Goal: Task Accomplishment & Management: Use online tool/utility

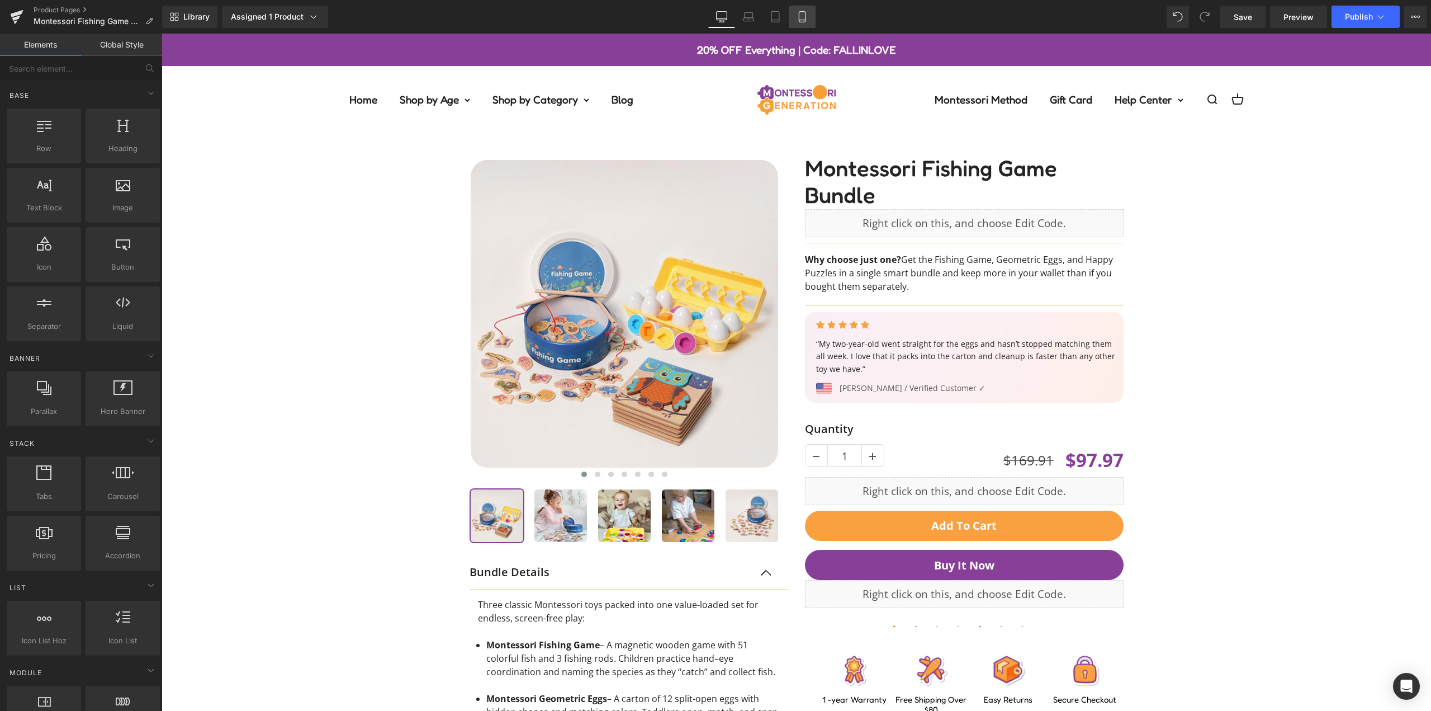
click at [796, 12] on link "Mobile" at bounding box center [802, 17] width 27 height 22
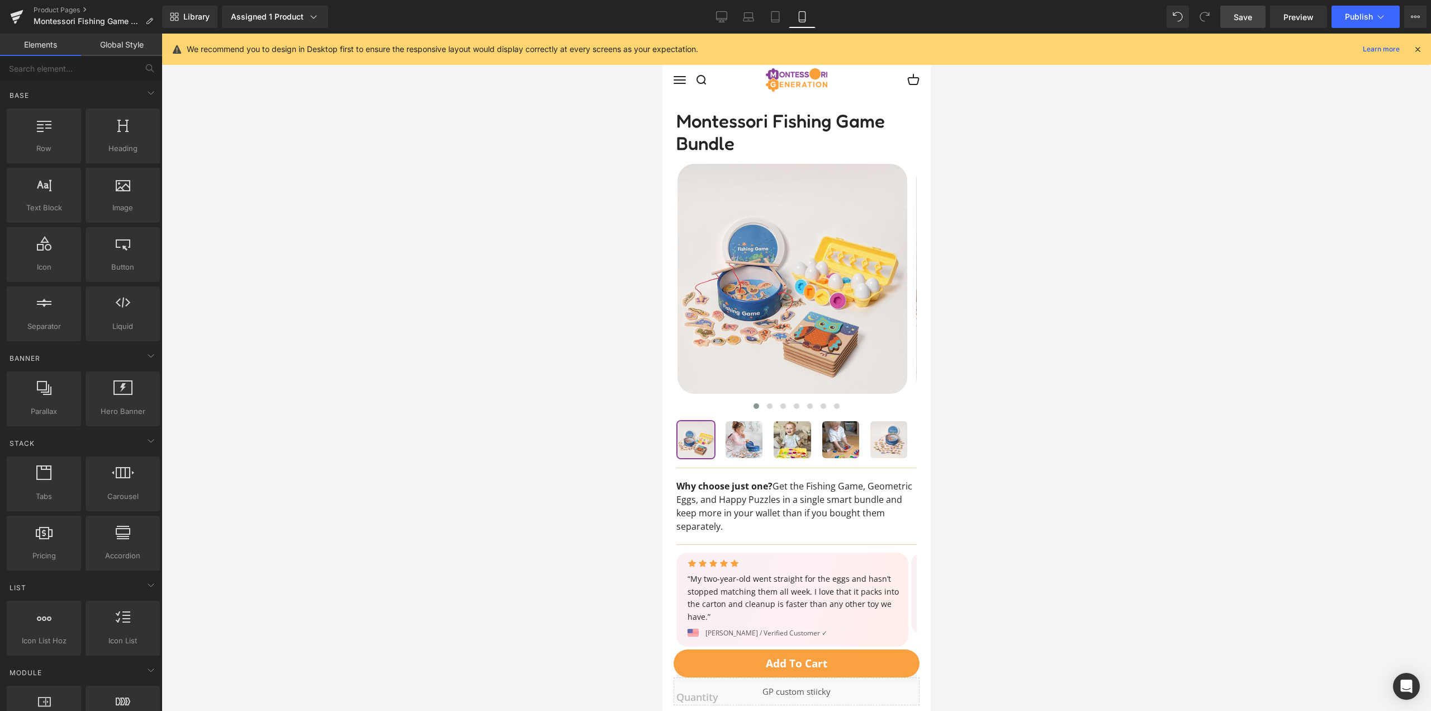
click at [1249, 15] on span "Save" at bounding box center [1243, 17] width 18 height 12
click at [764, 17] on icon at bounding box center [763, 16] width 11 height 11
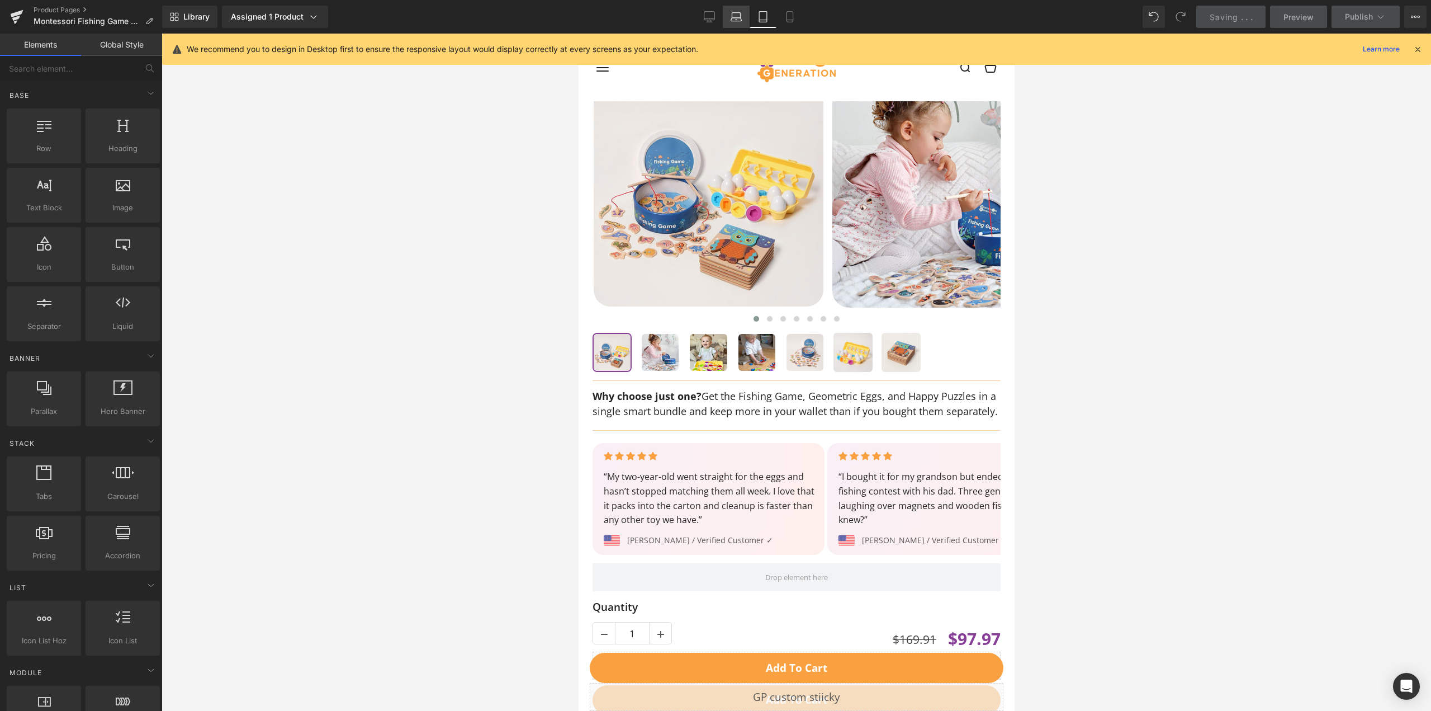
click at [744, 17] on link "Laptop" at bounding box center [736, 17] width 27 height 22
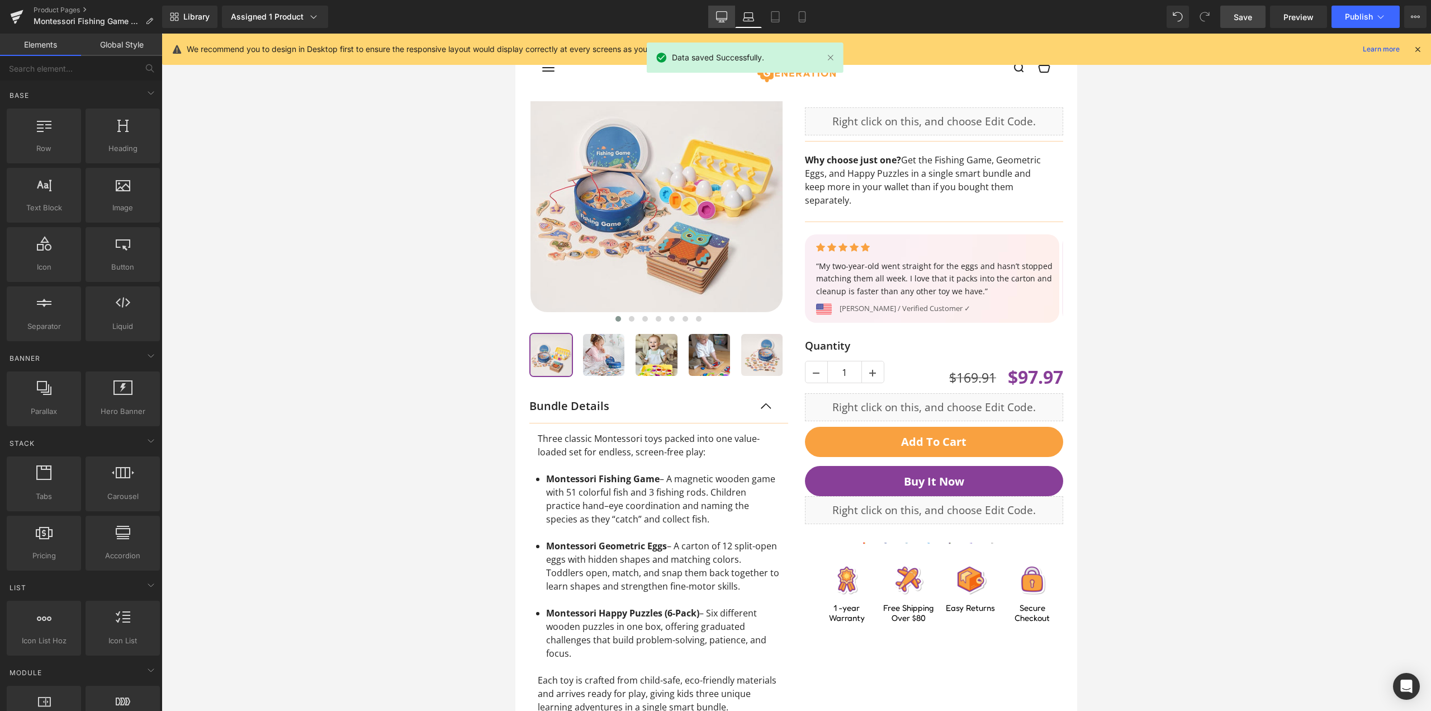
click at [720, 17] on icon at bounding box center [721, 16] width 11 height 11
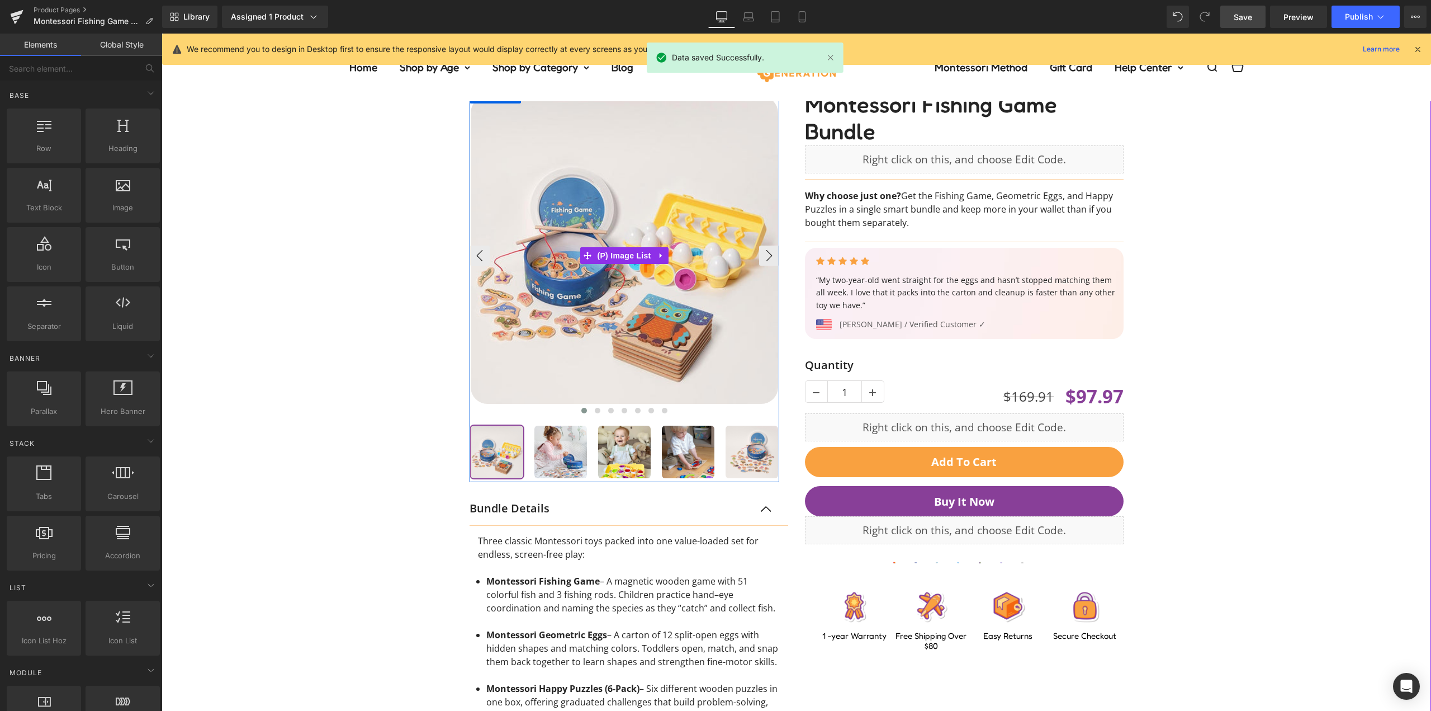
scroll to position [0, 0]
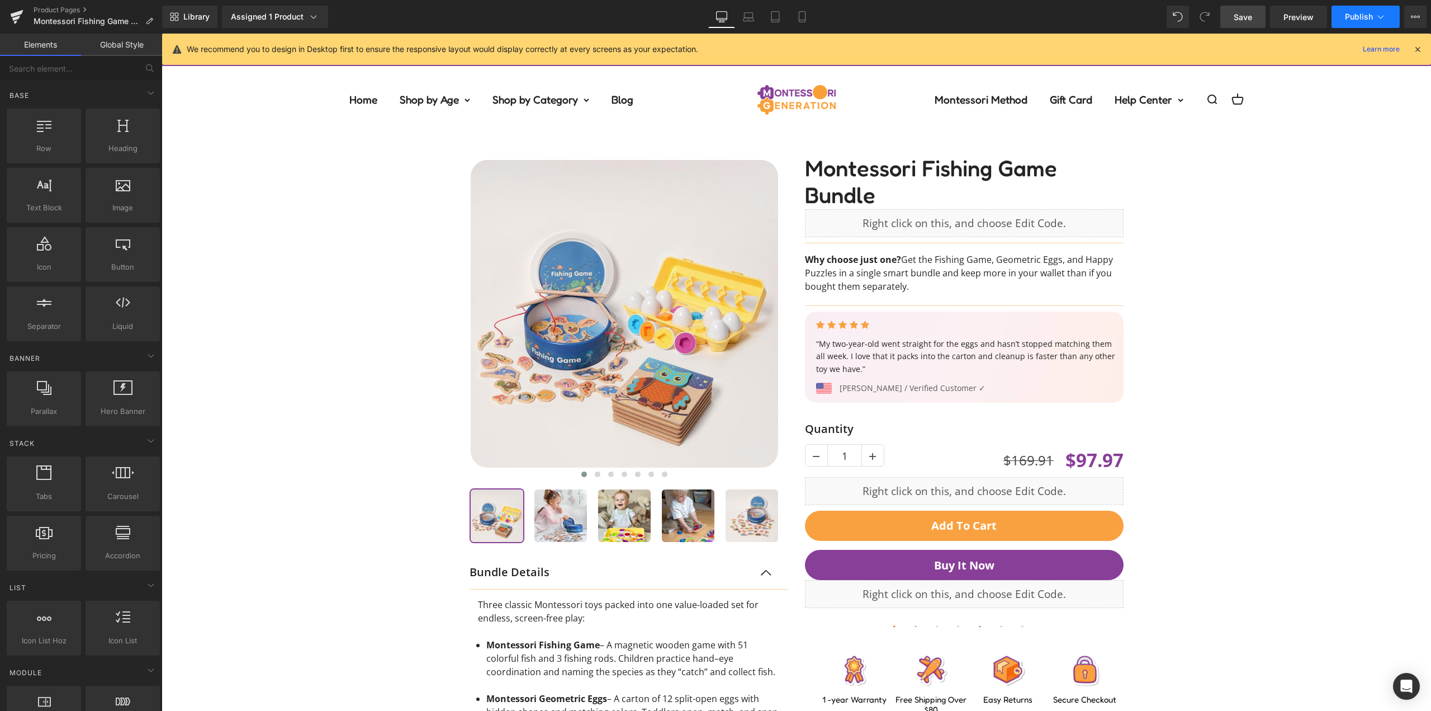
click at [1365, 17] on span "Publish" at bounding box center [1359, 16] width 28 height 9
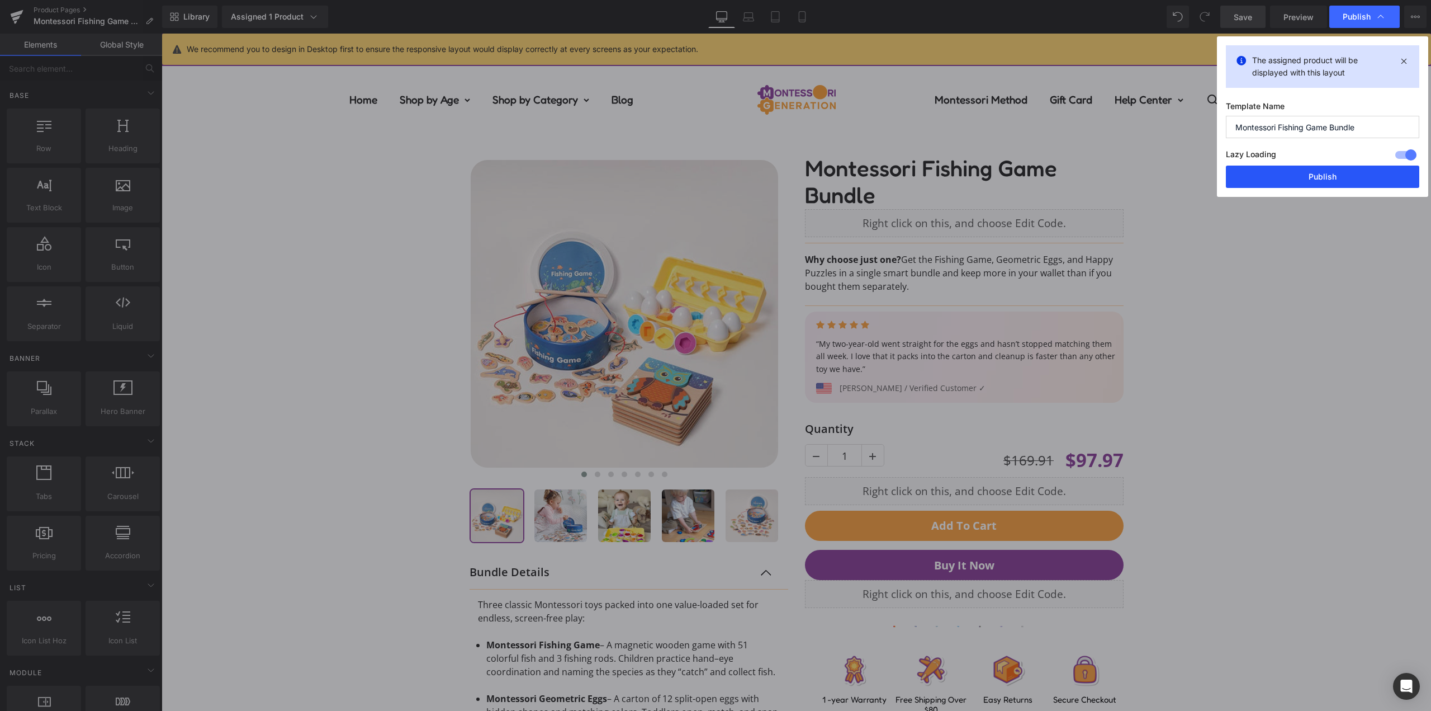
click at [1337, 171] on button "Publish" at bounding box center [1322, 177] width 193 height 22
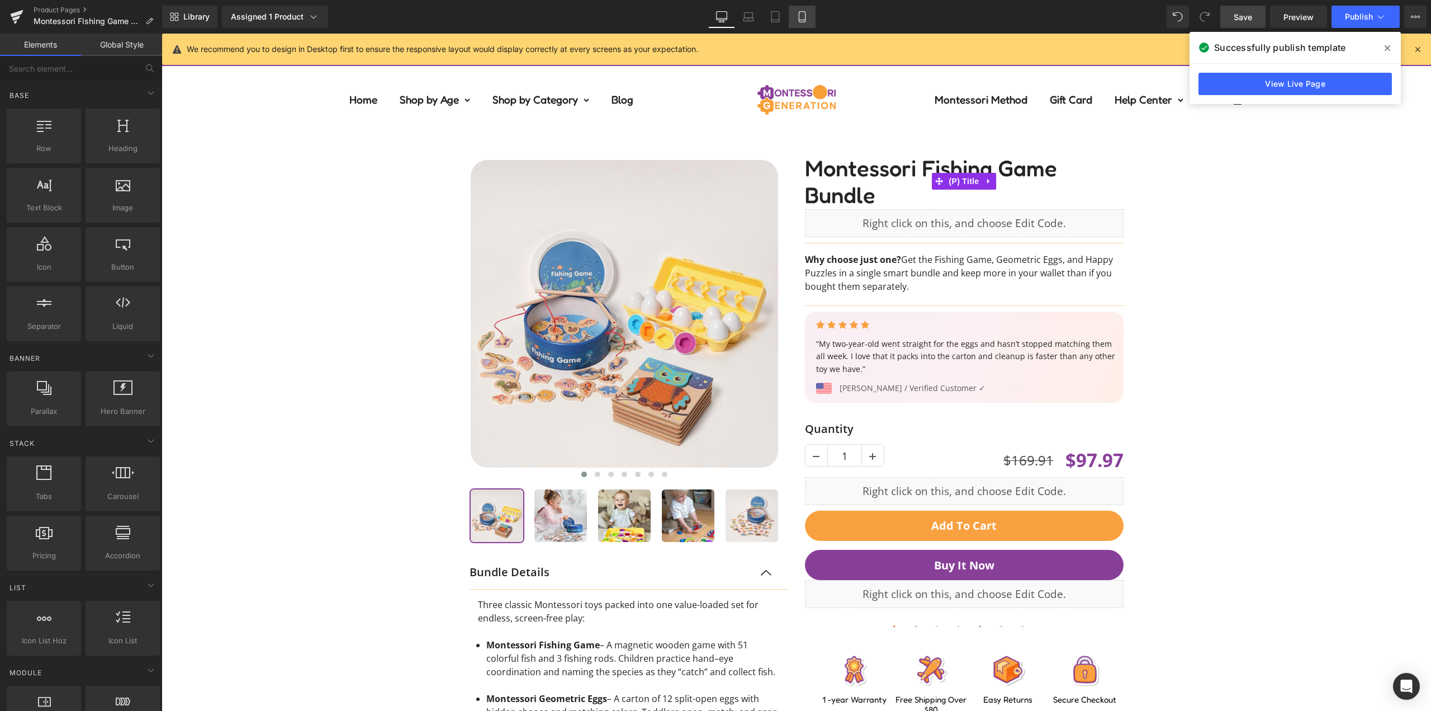
click at [809, 22] on link "Mobile" at bounding box center [802, 17] width 27 height 22
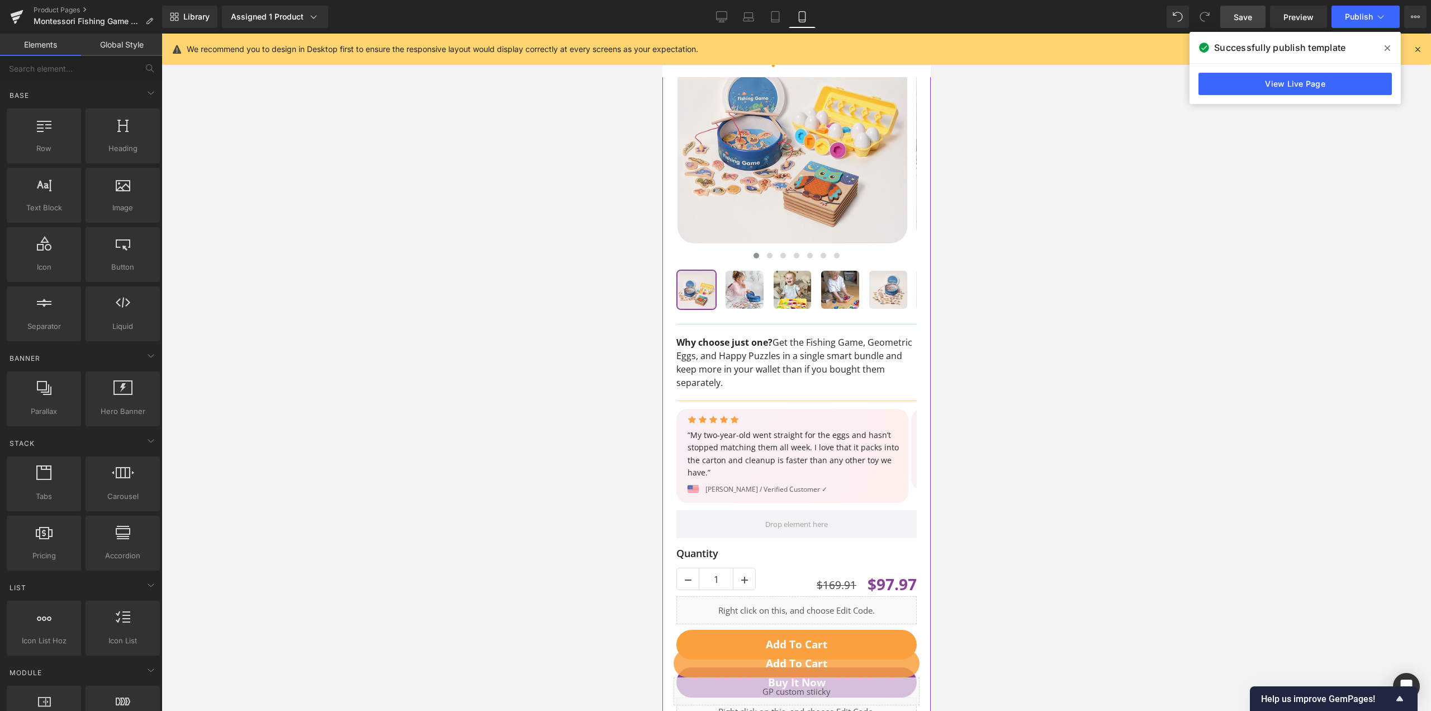
scroll to position [112, 0]
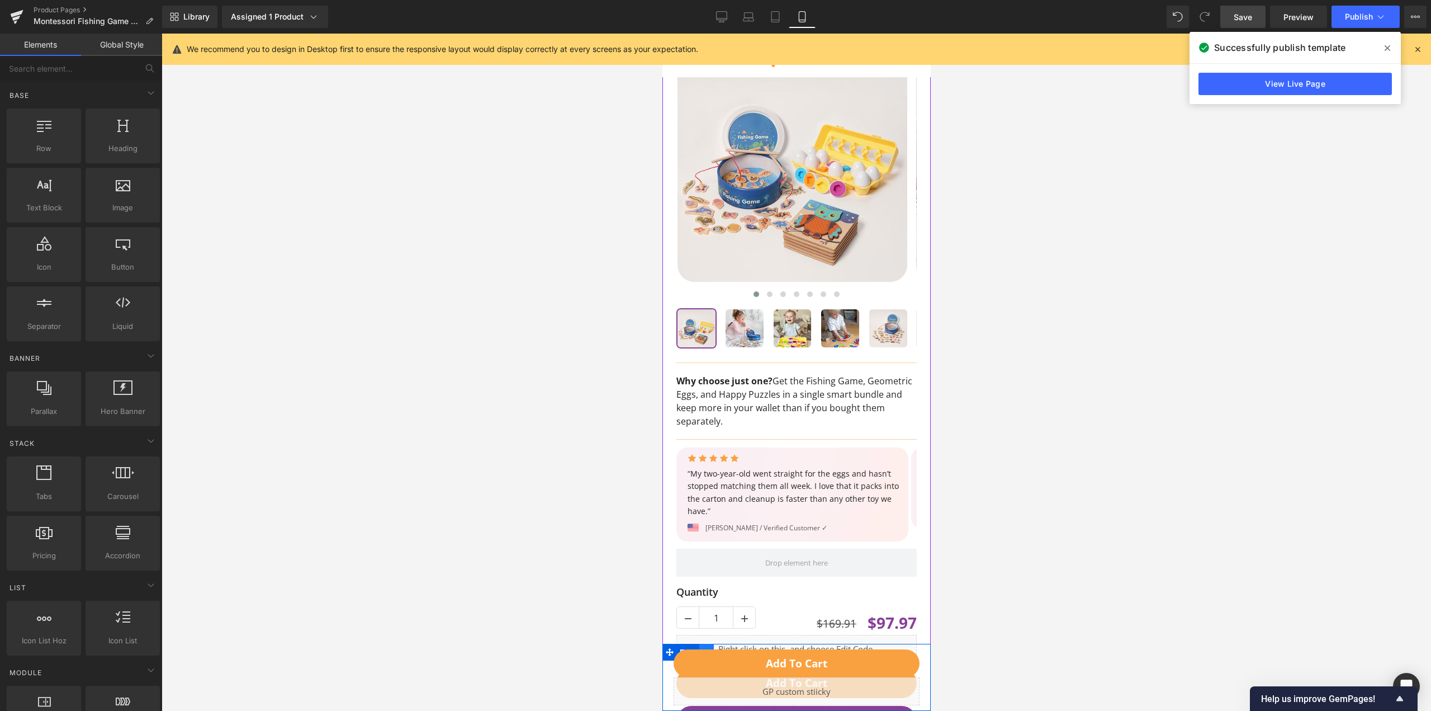
click at [703, 644] on link at bounding box center [706, 652] width 15 height 17
click at [734, 646] on link at bounding box center [735, 652] width 15 height 17
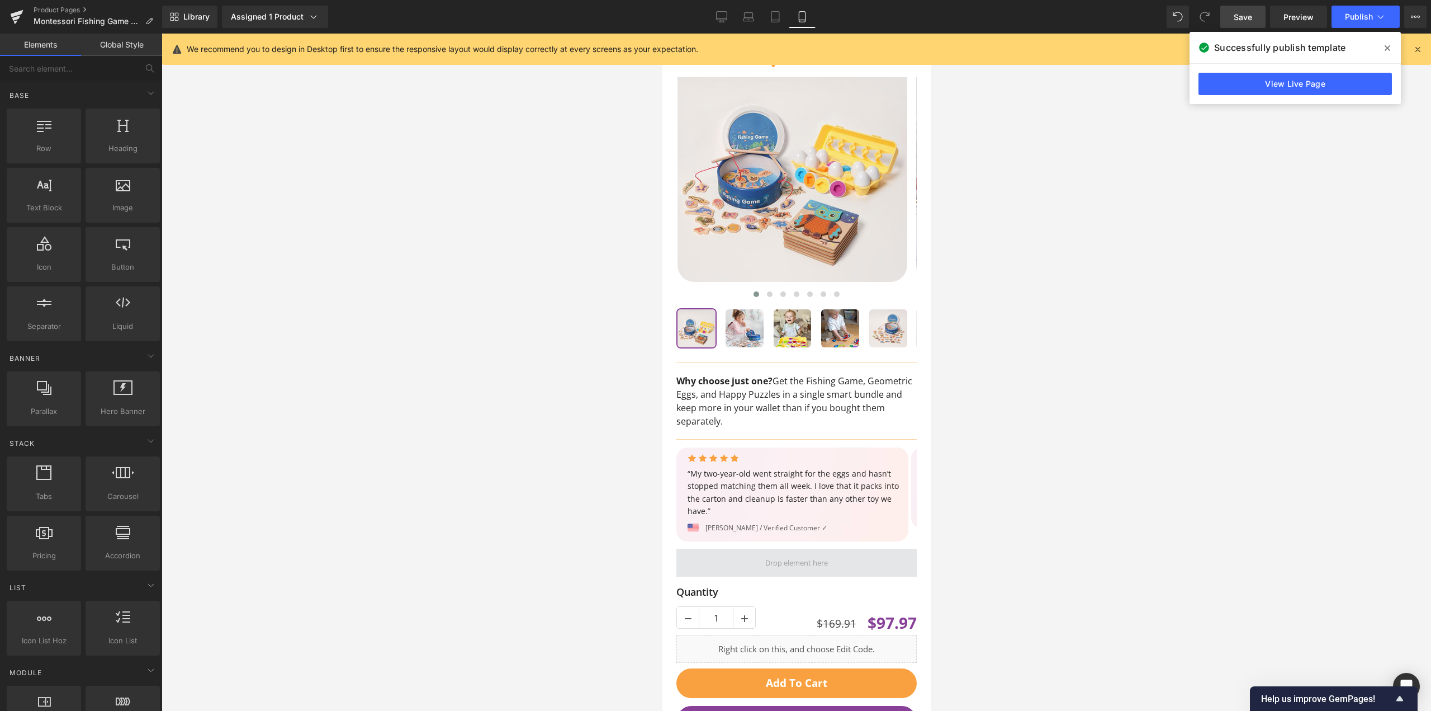
click at [747, 557] on span at bounding box center [796, 563] width 240 height 28
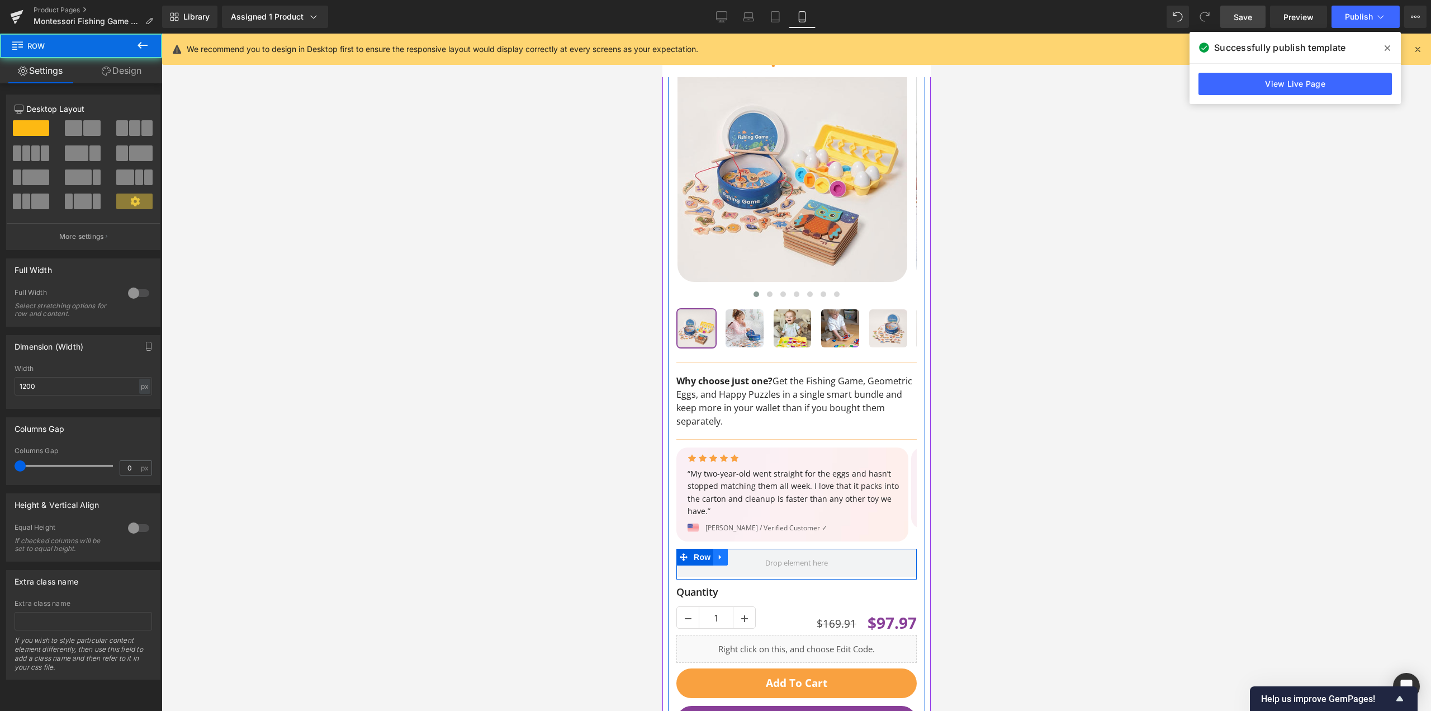
click at [719, 556] on icon at bounding box center [720, 557] width 2 height 5
click at [749, 556] on icon at bounding box center [749, 557] width 8 height 8
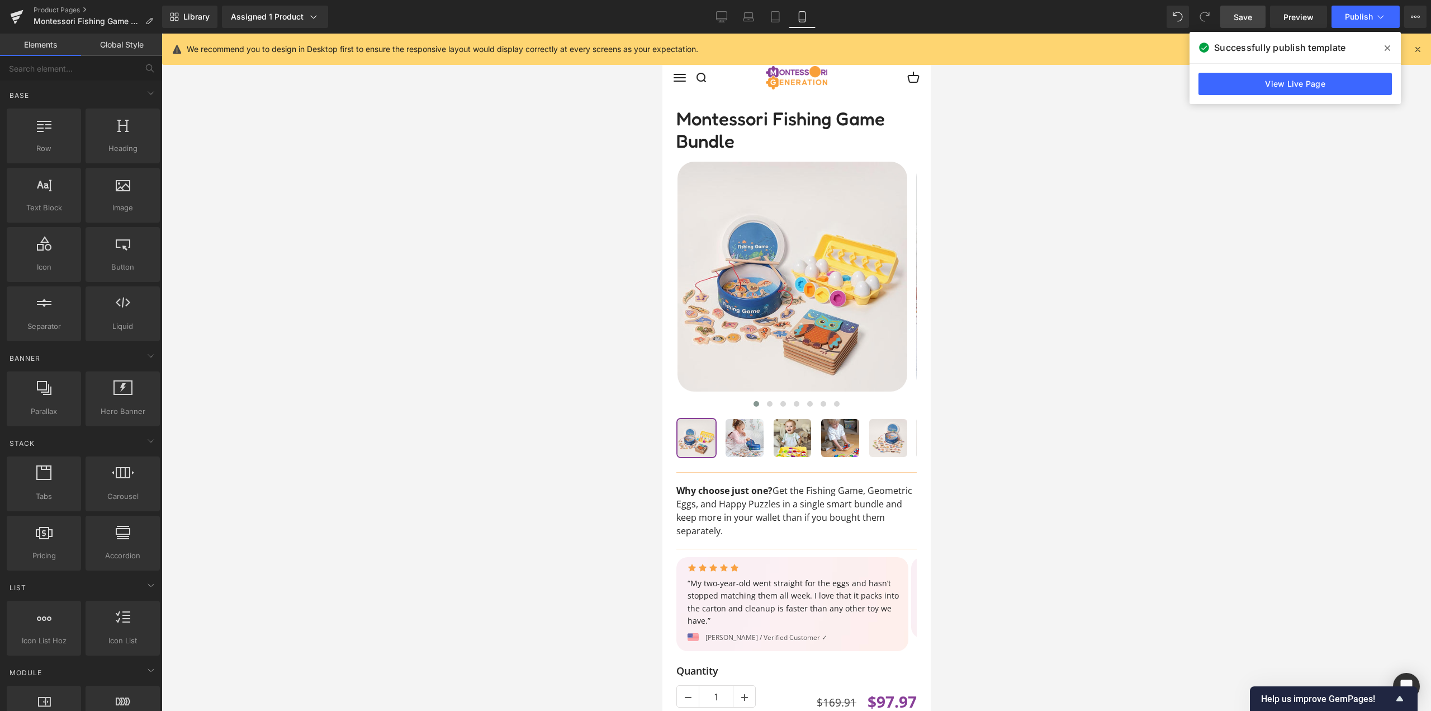
scroll to position [0, 0]
click at [1240, 25] on link "Save" at bounding box center [1243, 17] width 45 height 22
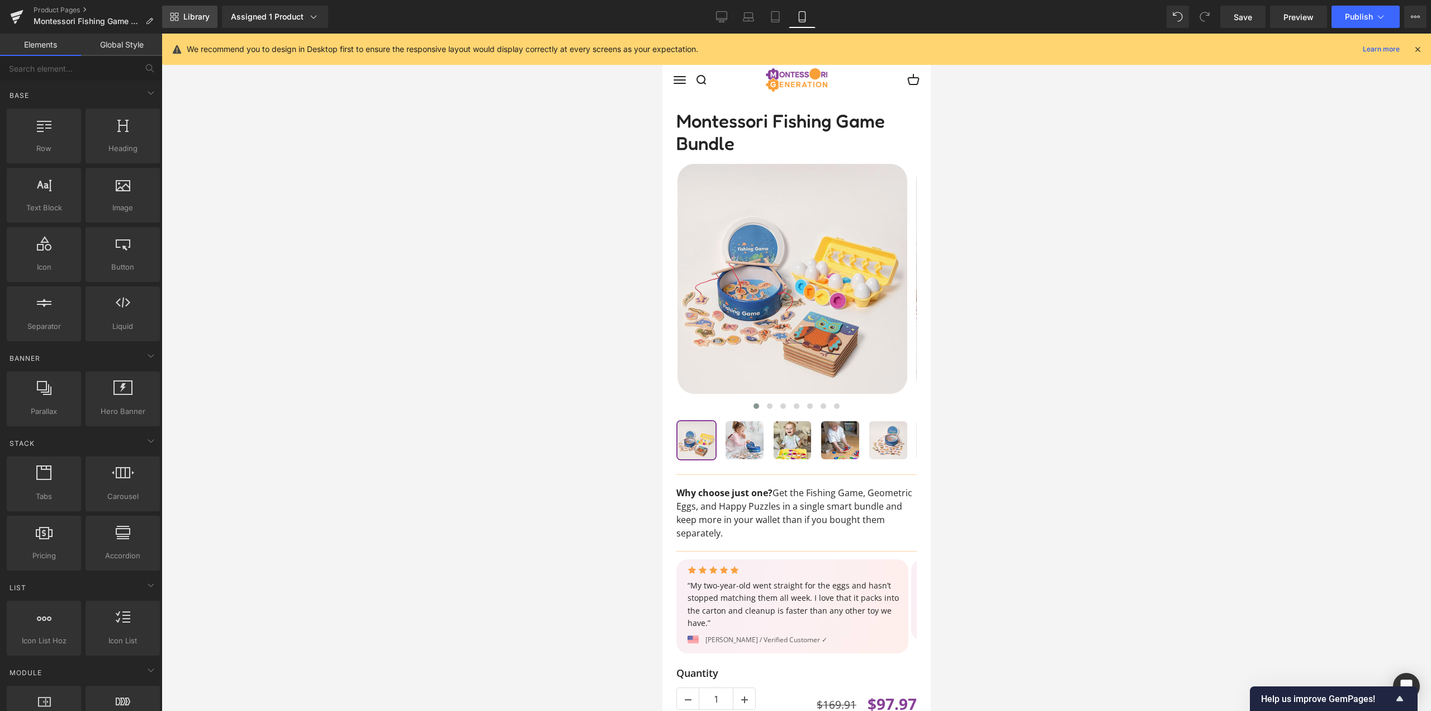
click at [190, 15] on span "Library" at bounding box center [196, 17] width 26 height 10
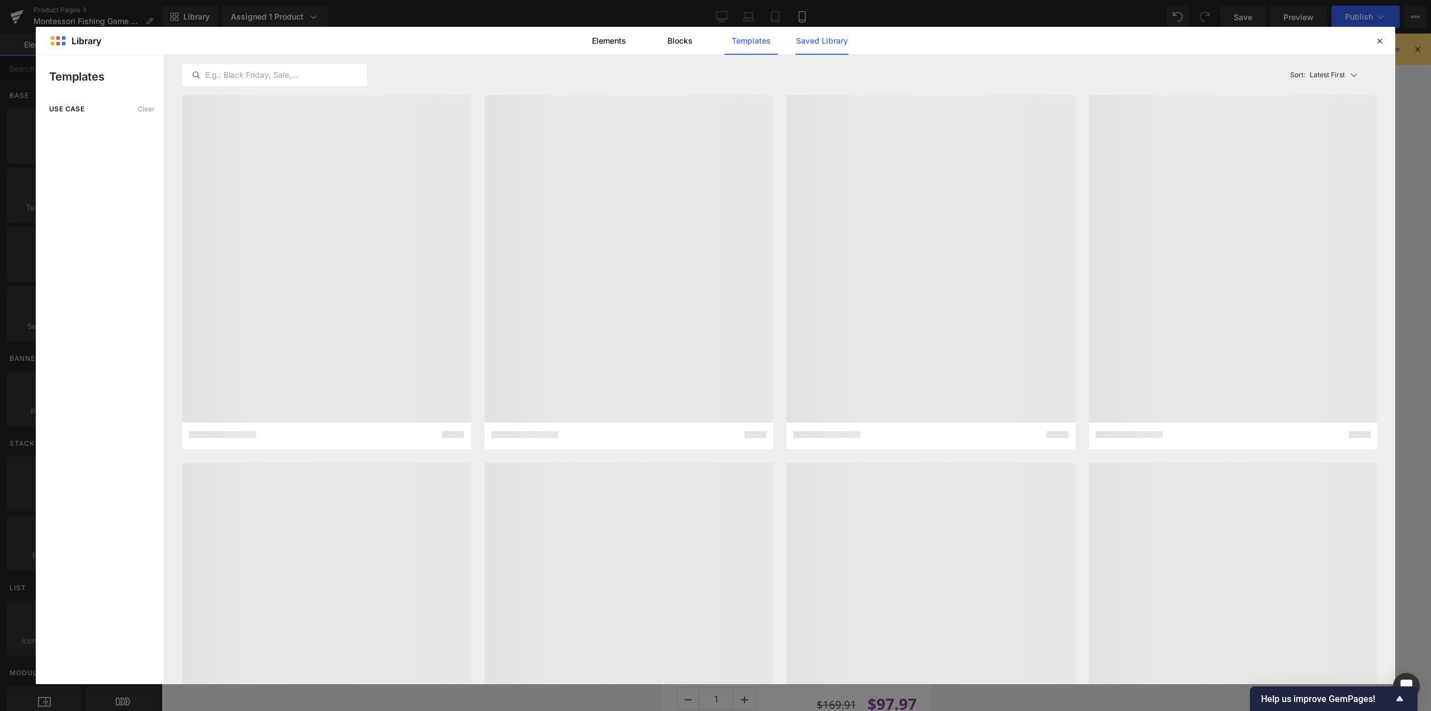
click at [838, 48] on link "Saved Library" at bounding box center [822, 41] width 53 height 28
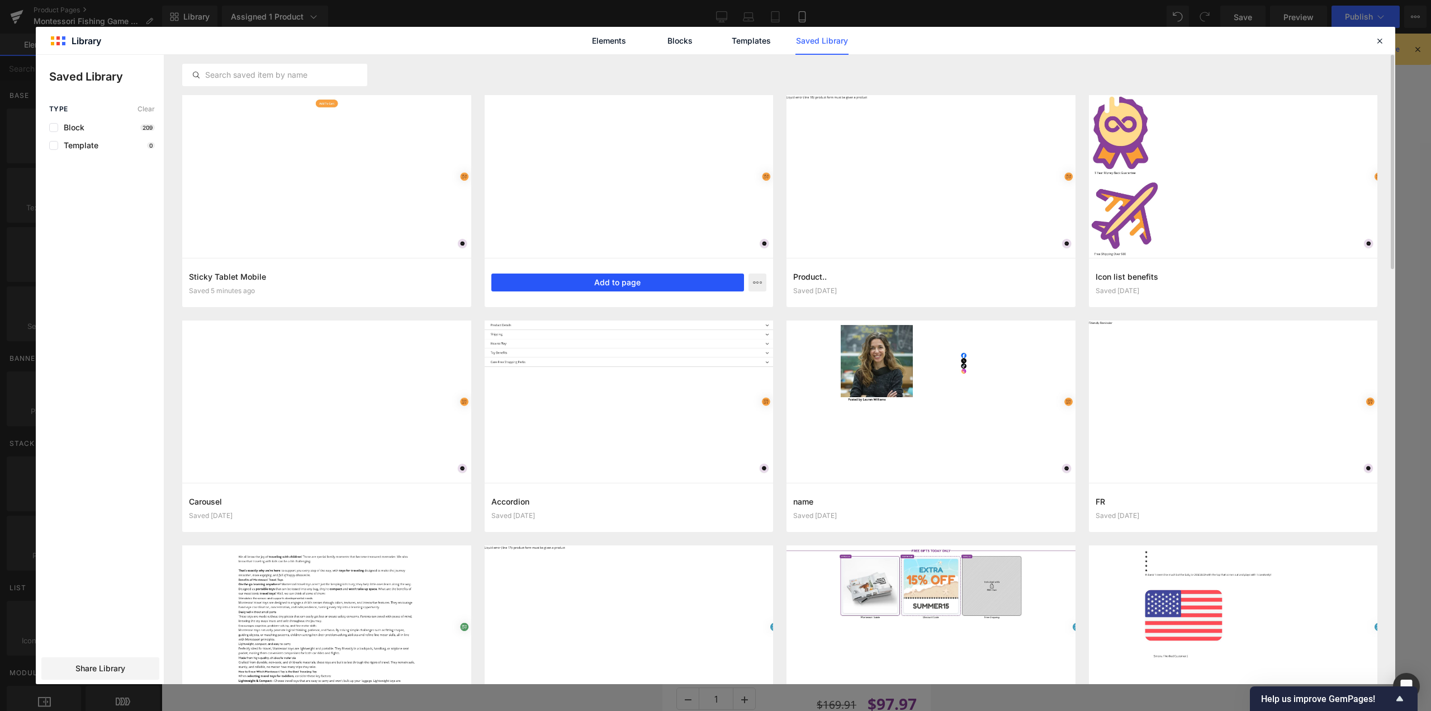
click at [646, 284] on button "Add to page" at bounding box center [617, 282] width 253 height 18
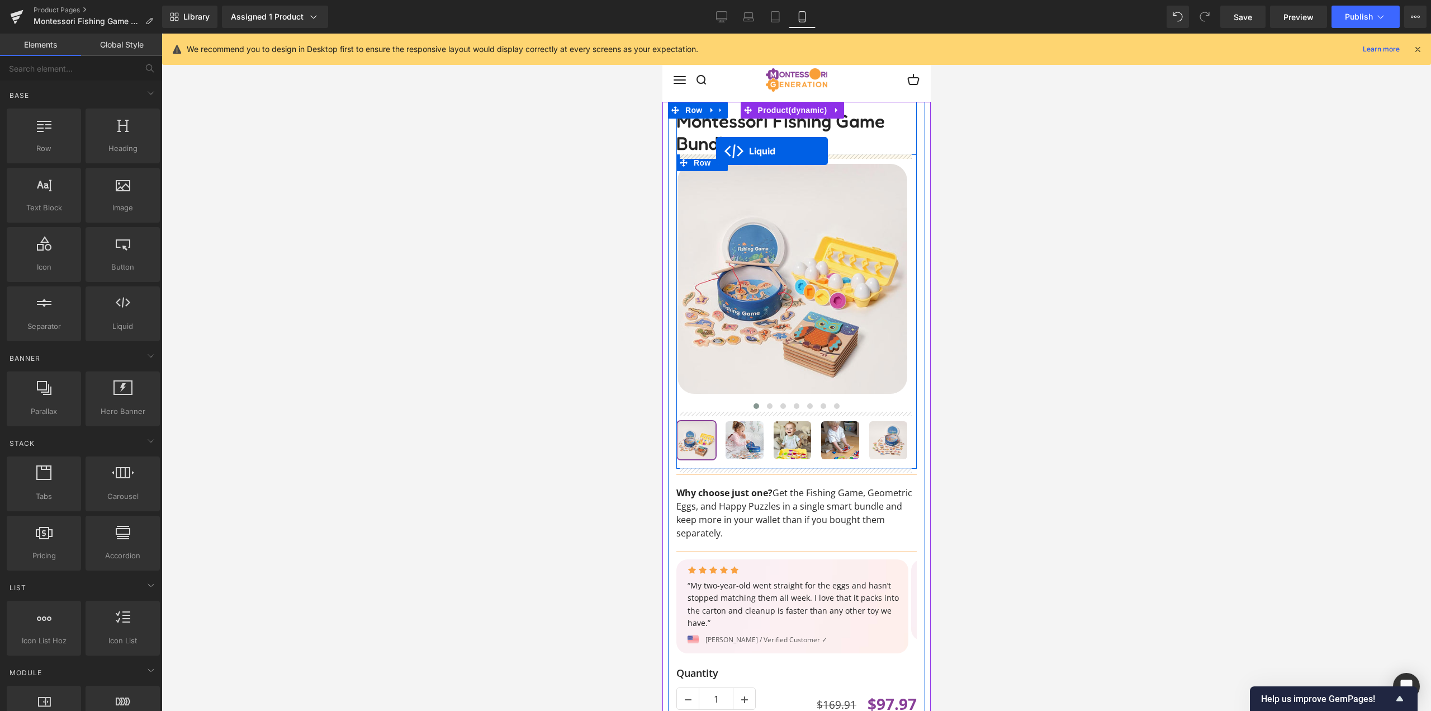
drag, startPoint x: 788, startPoint y: 328, endPoint x: 716, endPoint y: 151, distance: 191.4
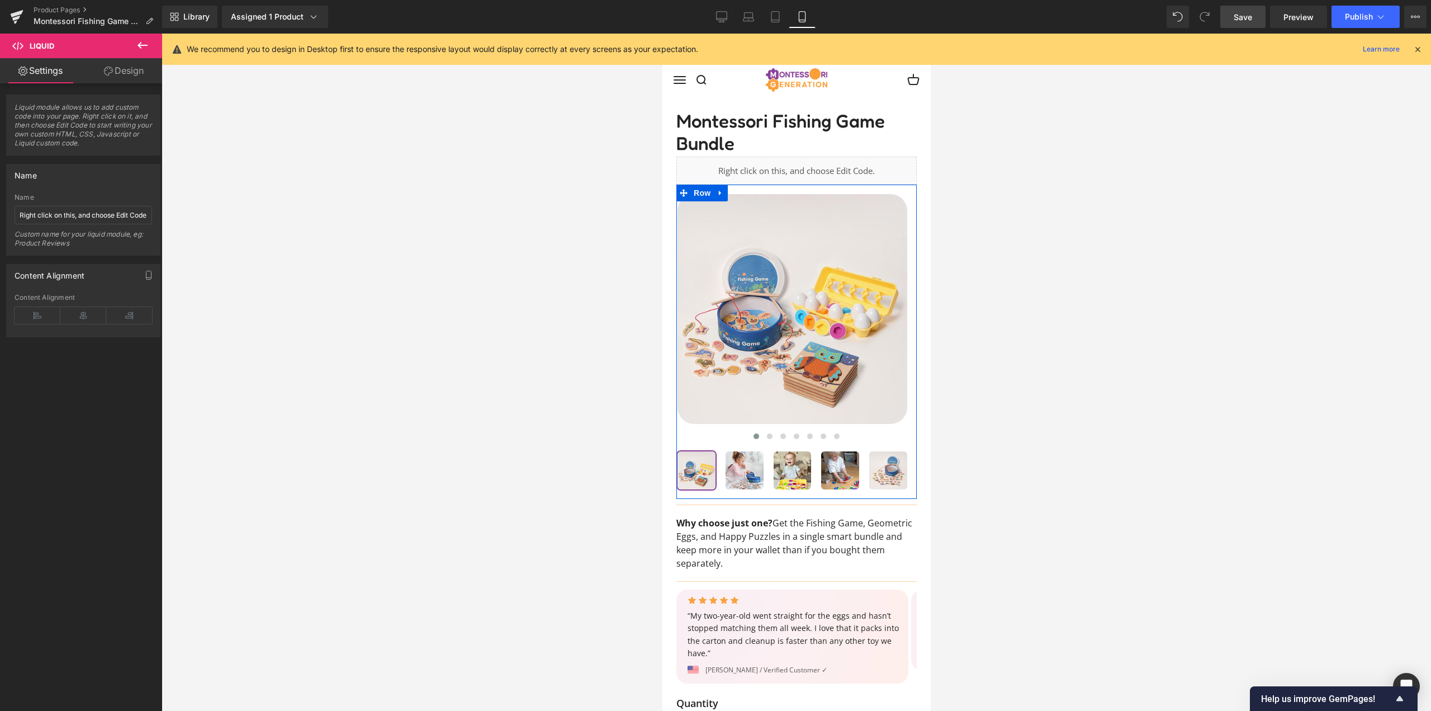
click at [1247, 23] on link "Save" at bounding box center [1243, 17] width 45 height 22
click at [1359, 20] on span "Publish" at bounding box center [1359, 16] width 28 height 9
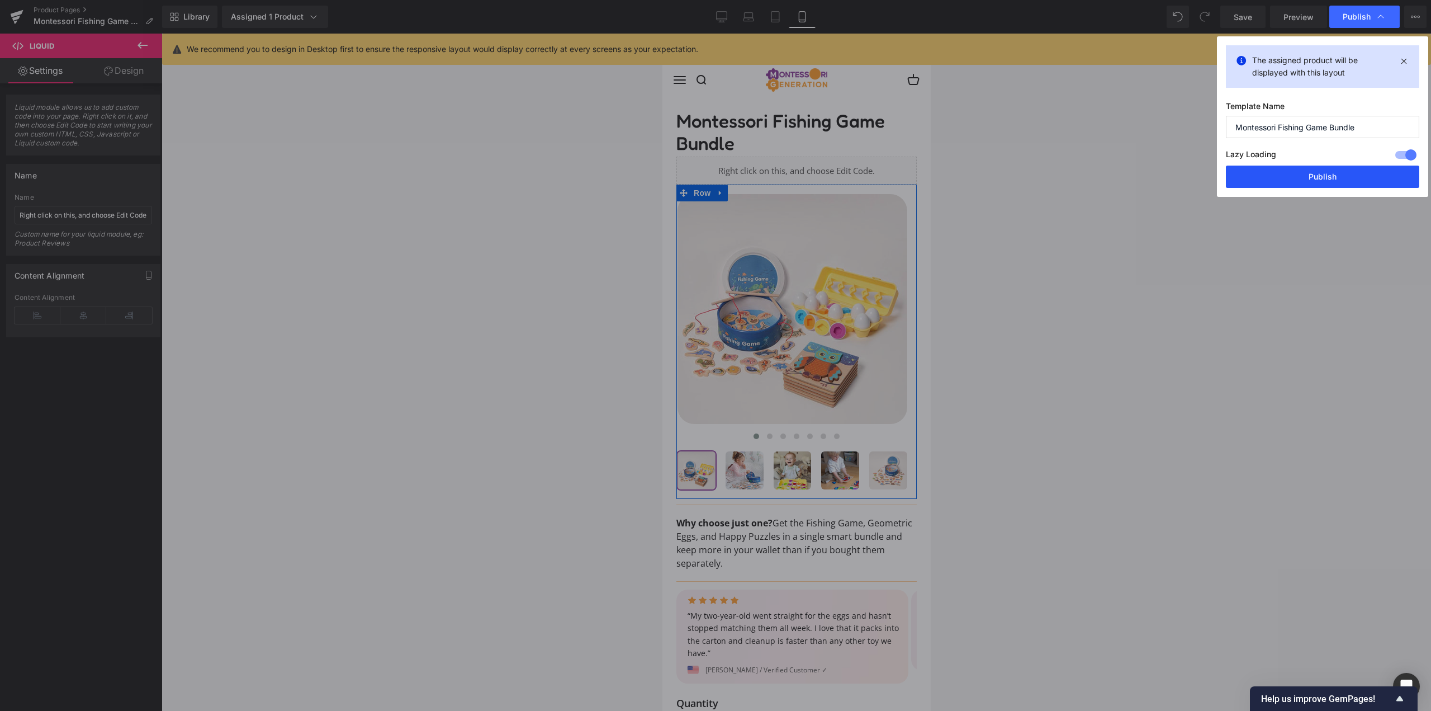
click at [1310, 175] on button "Publish" at bounding box center [1322, 177] width 193 height 22
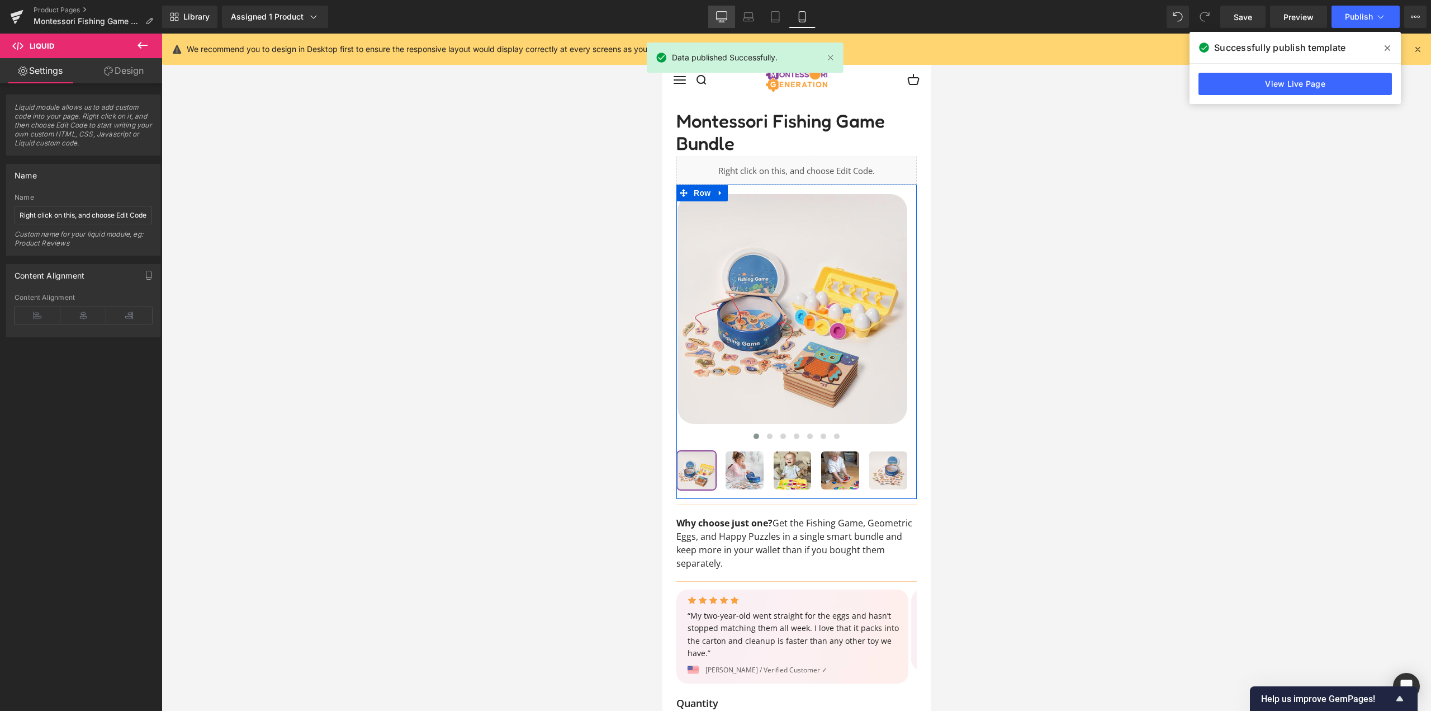
click at [727, 17] on icon at bounding box center [722, 16] width 11 height 8
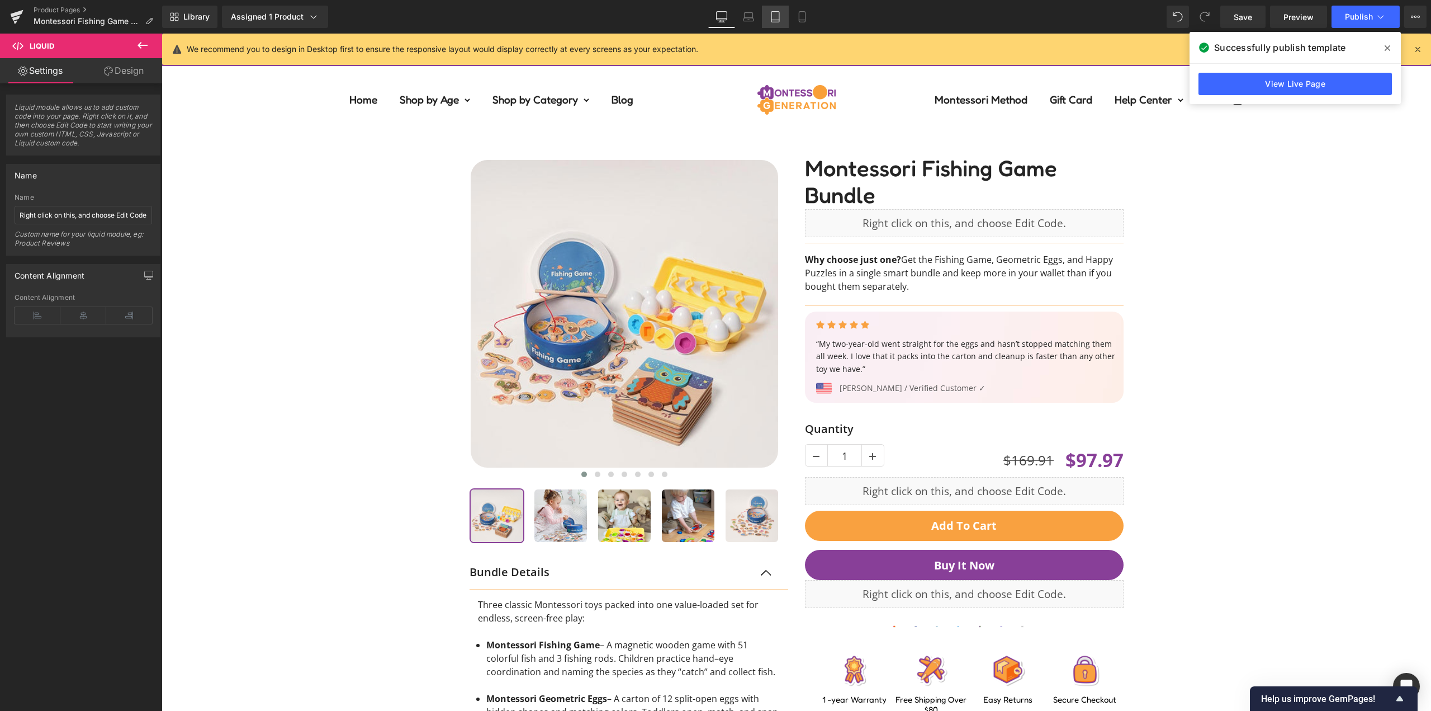
click at [775, 15] on icon at bounding box center [775, 16] width 11 height 11
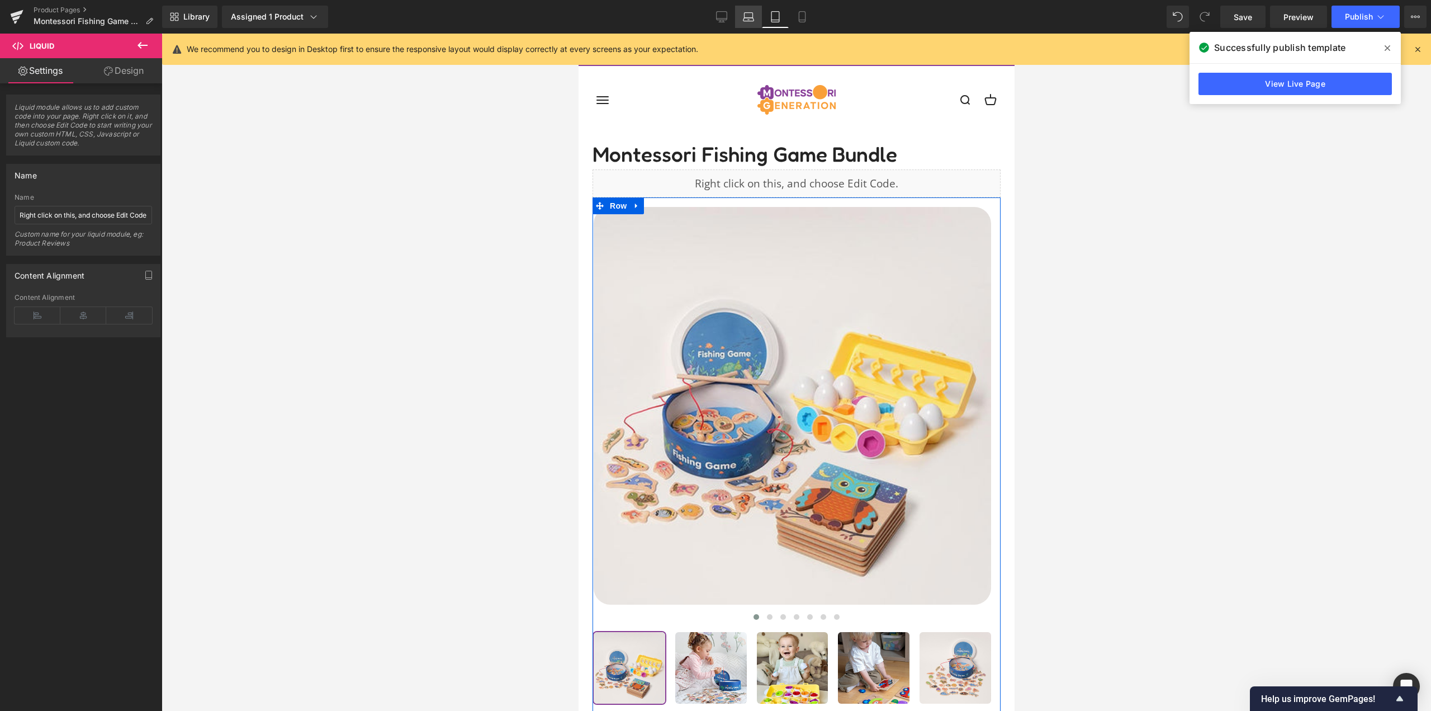
click at [750, 18] on icon at bounding box center [749, 19] width 11 height 3
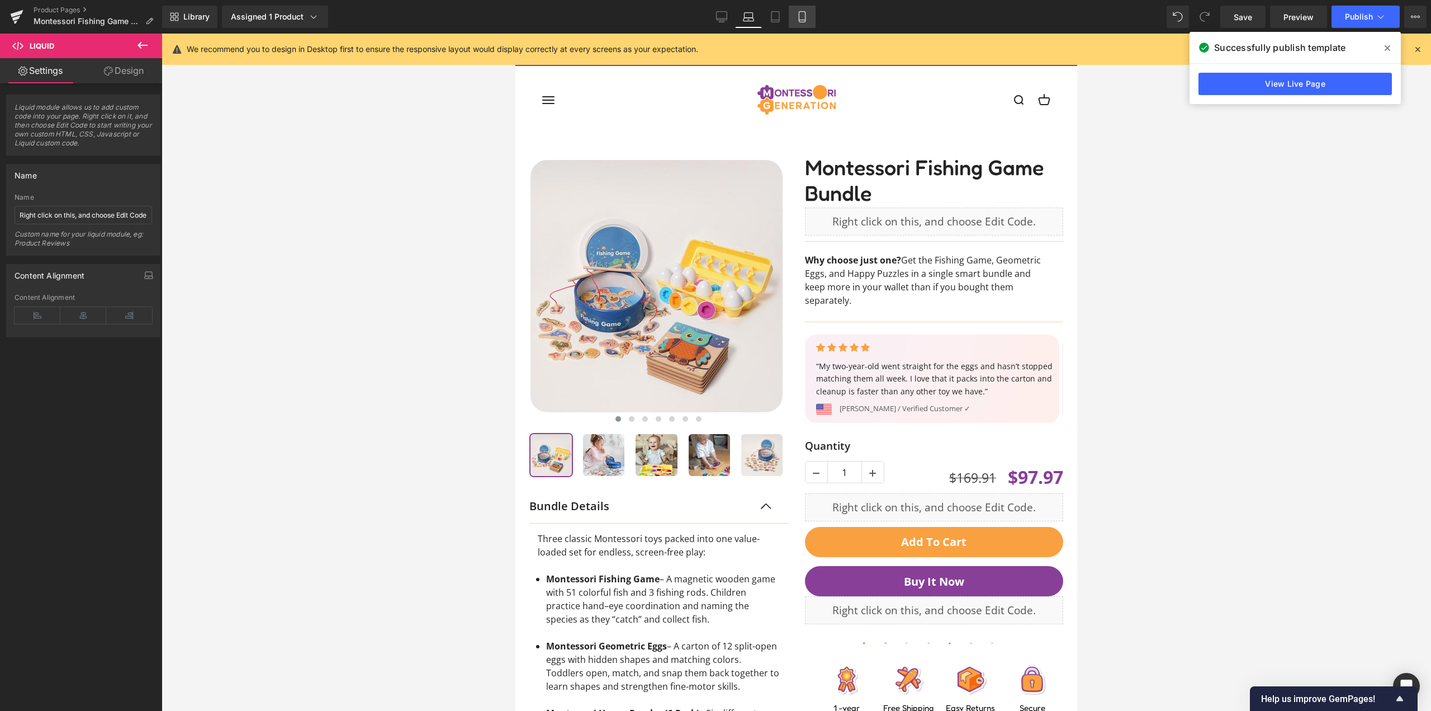
click at [804, 18] on icon at bounding box center [802, 16] width 11 height 11
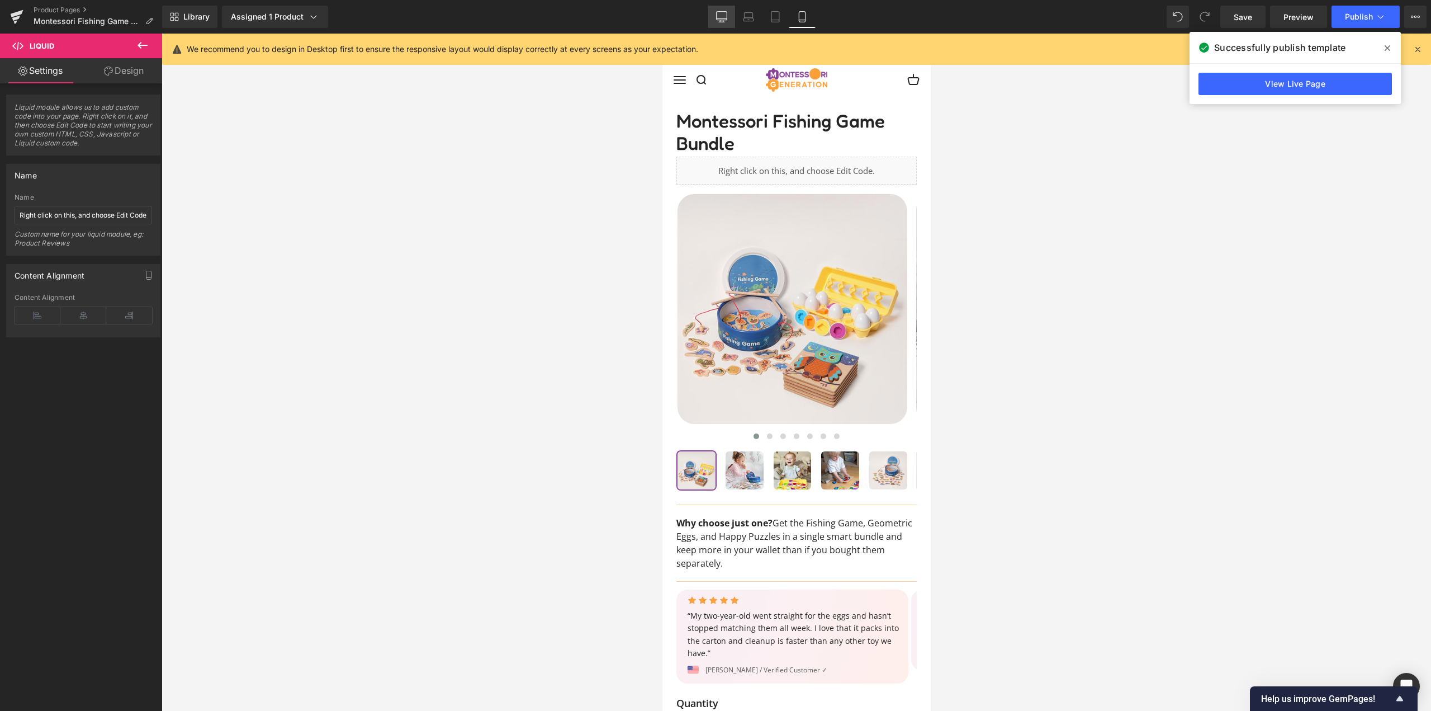
click at [720, 17] on icon at bounding box center [721, 16] width 11 height 11
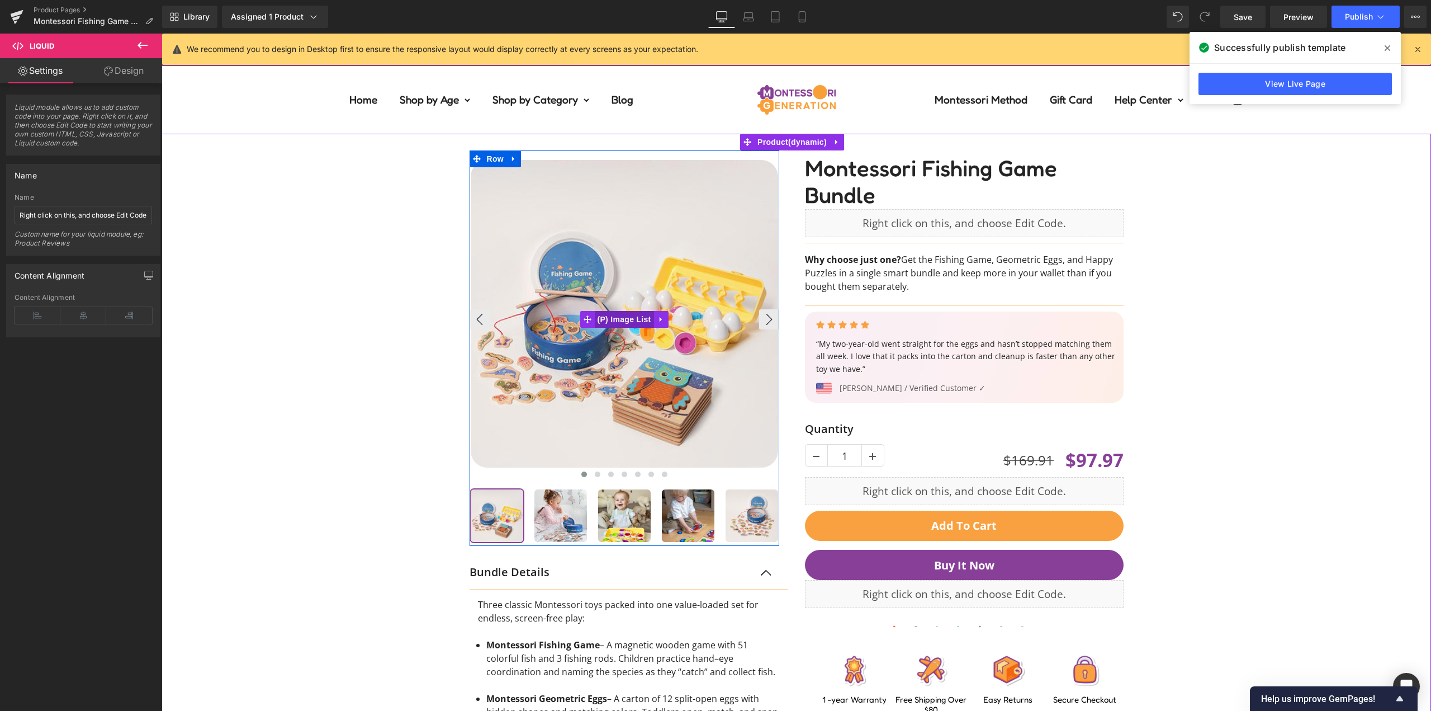
click at [618, 316] on span "(P) Image List" at bounding box center [624, 319] width 59 height 17
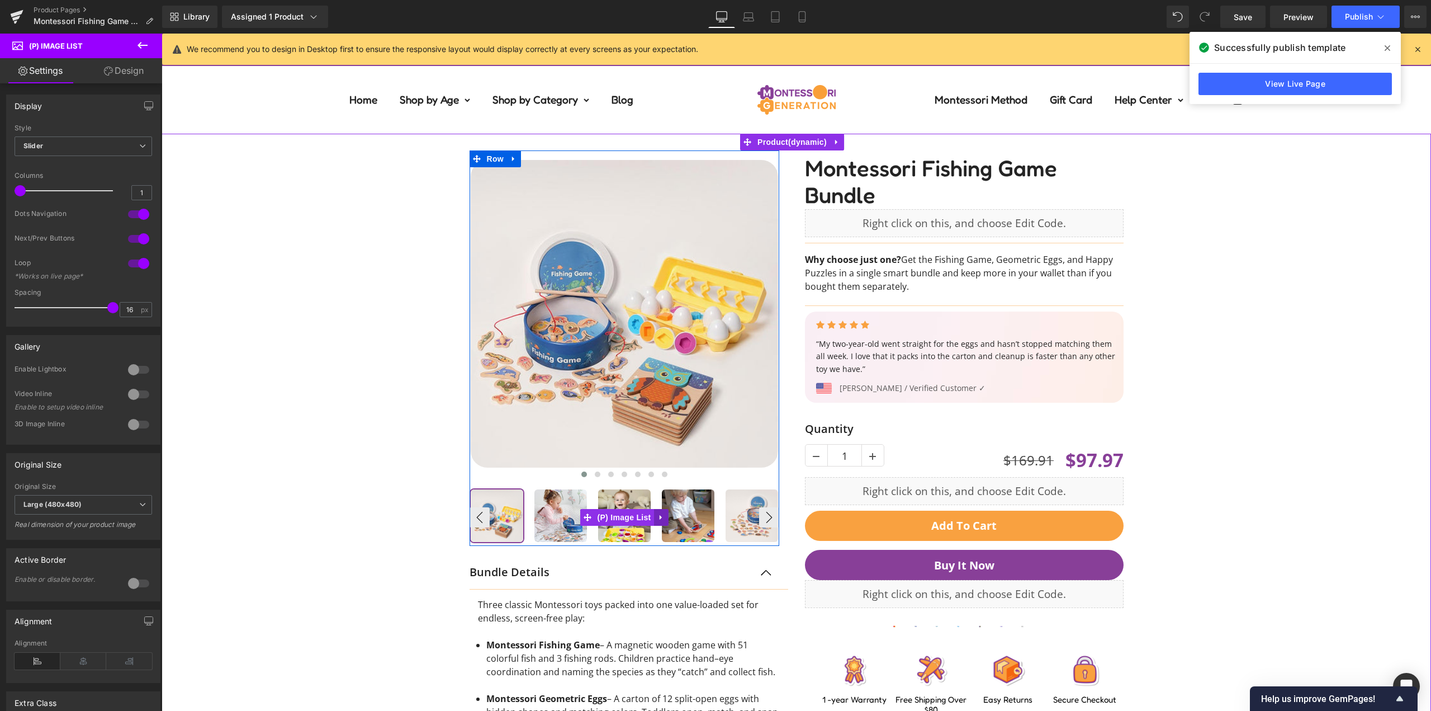
click at [658, 518] on icon at bounding box center [662, 517] width 8 height 8
click at [638, 519] on icon at bounding box center [640, 517] width 8 height 8
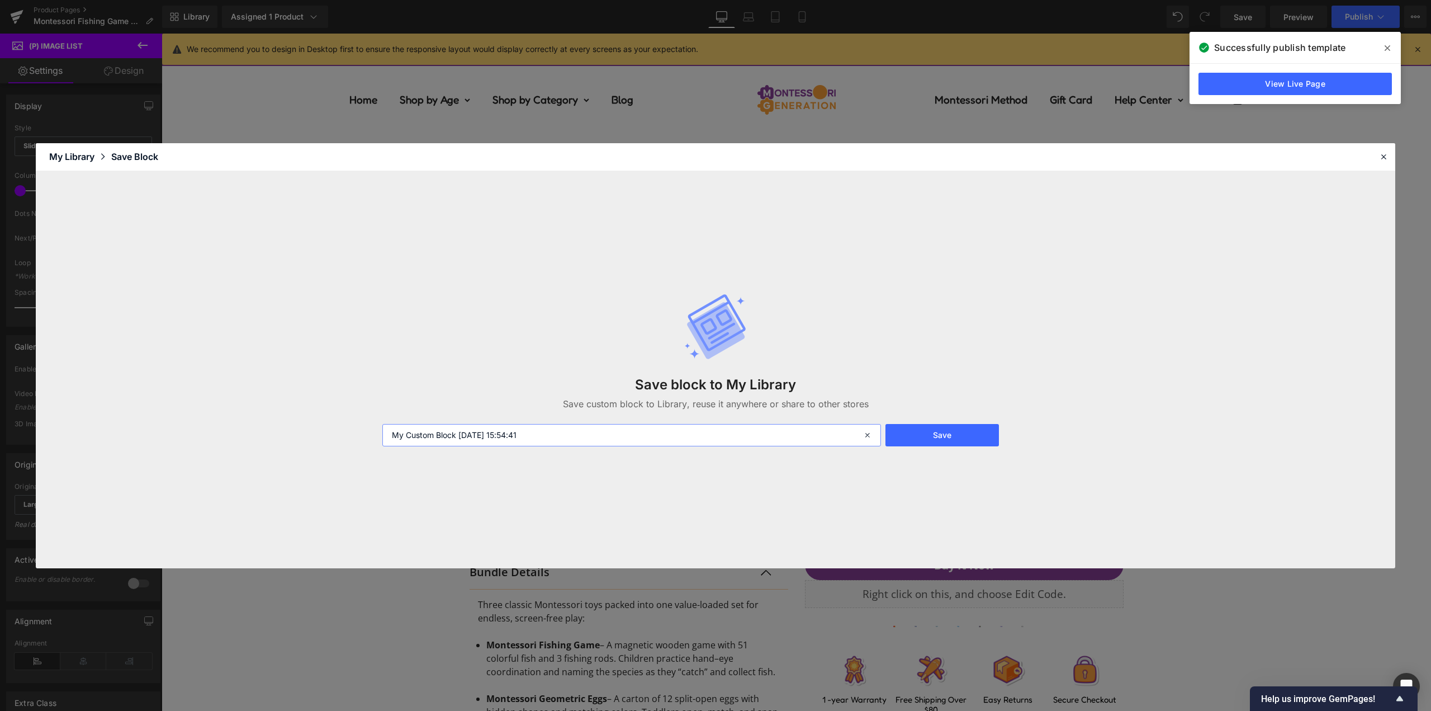
click at [527, 426] on input "My Custom Block [DATE] 15:54:41" at bounding box center [631, 435] width 499 height 22
click at [527, 438] on input "My Custom Block [DATE] 15:54:41" at bounding box center [631, 435] width 499 height 22
type input "Image list"
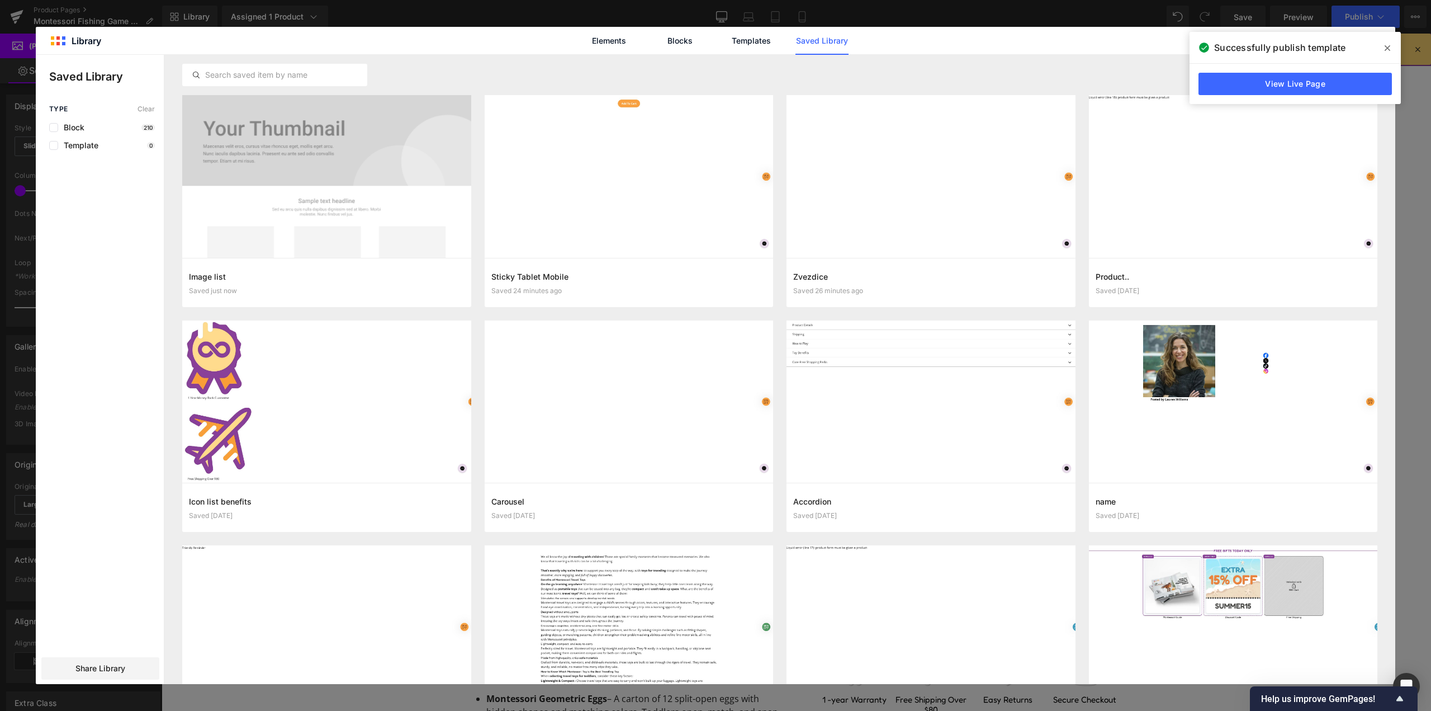
click at [1389, 45] on icon at bounding box center [1388, 48] width 6 height 9
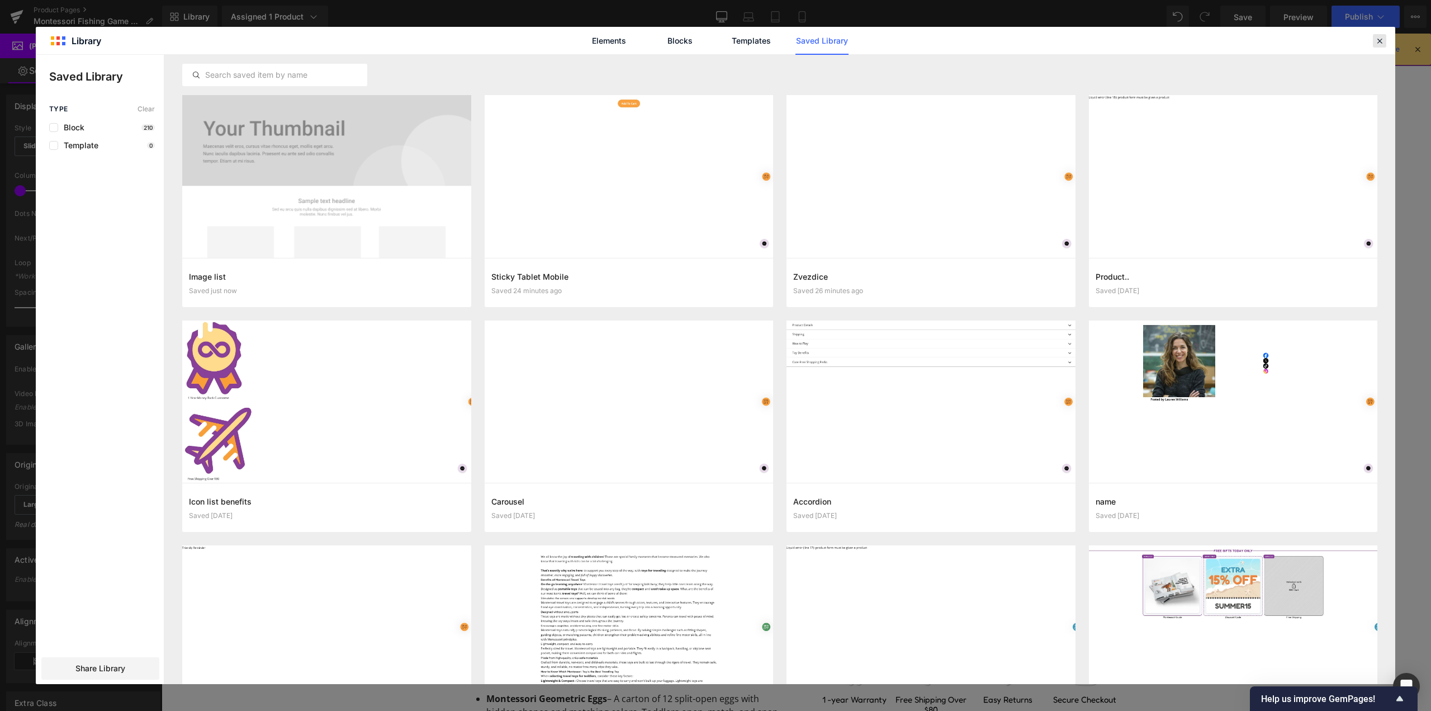
click at [1384, 44] on icon at bounding box center [1380, 41] width 10 height 10
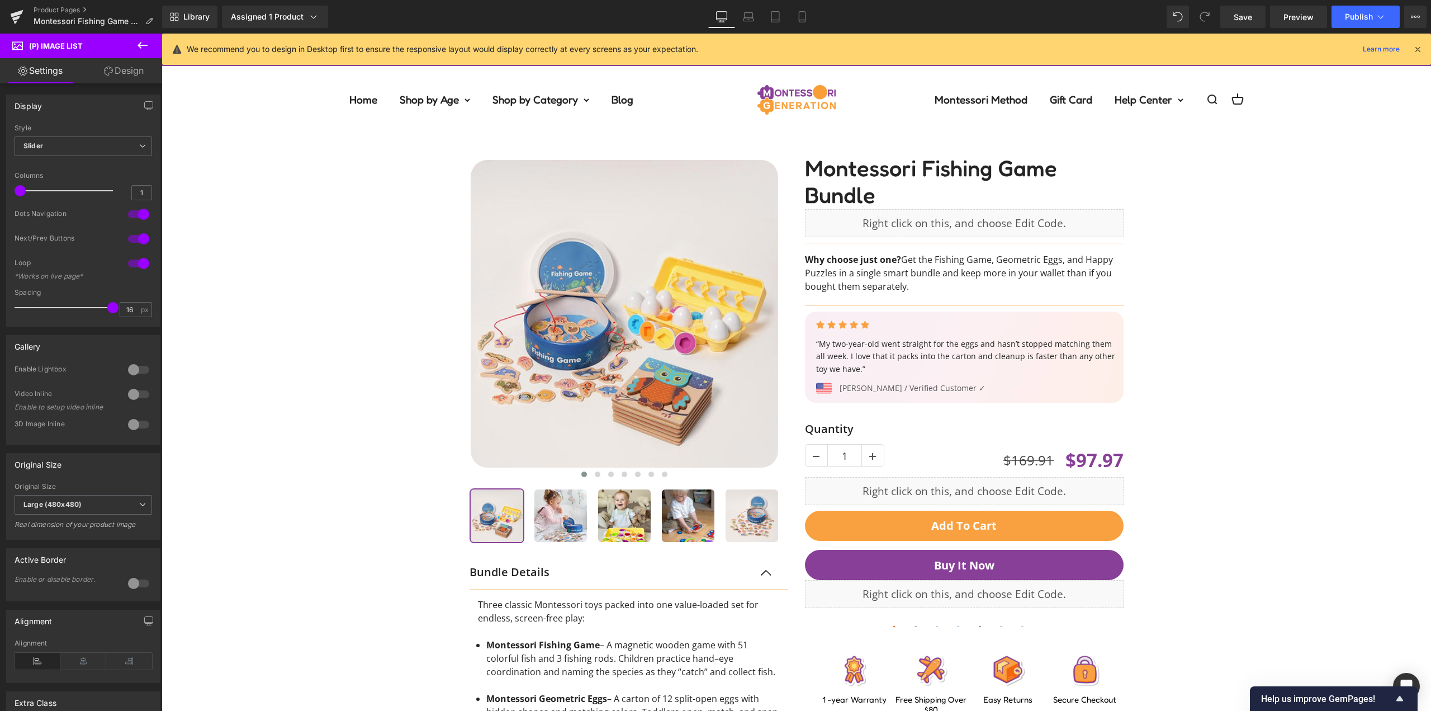
drag, startPoint x: 807, startPoint y: 15, endPoint x: 656, endPoint y: 1, distance: 151.1
click at [807, 15] on icon at bounding box center [802, 16] width 11 height 11
